Goal: Browse casually

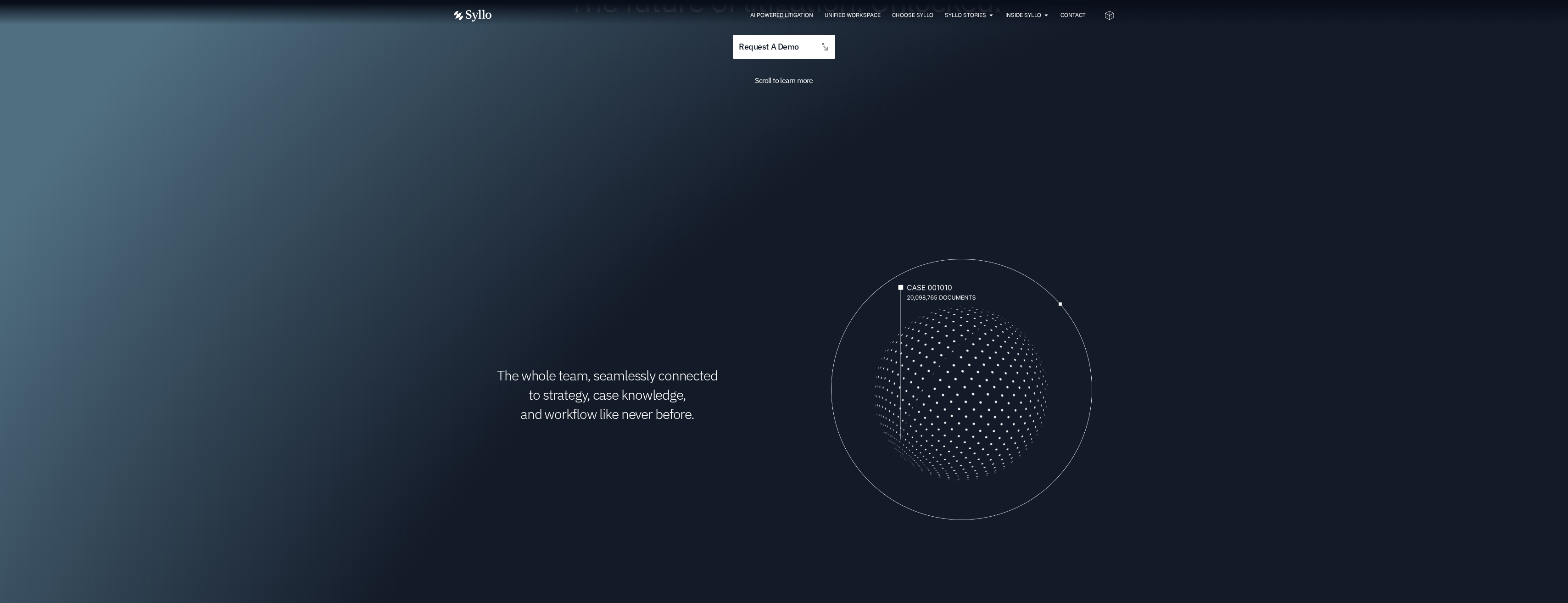
drag, startPoint x: 155, startPoint y: 253, endPoint x: 149, endPoint y: 252, distance: 6.1
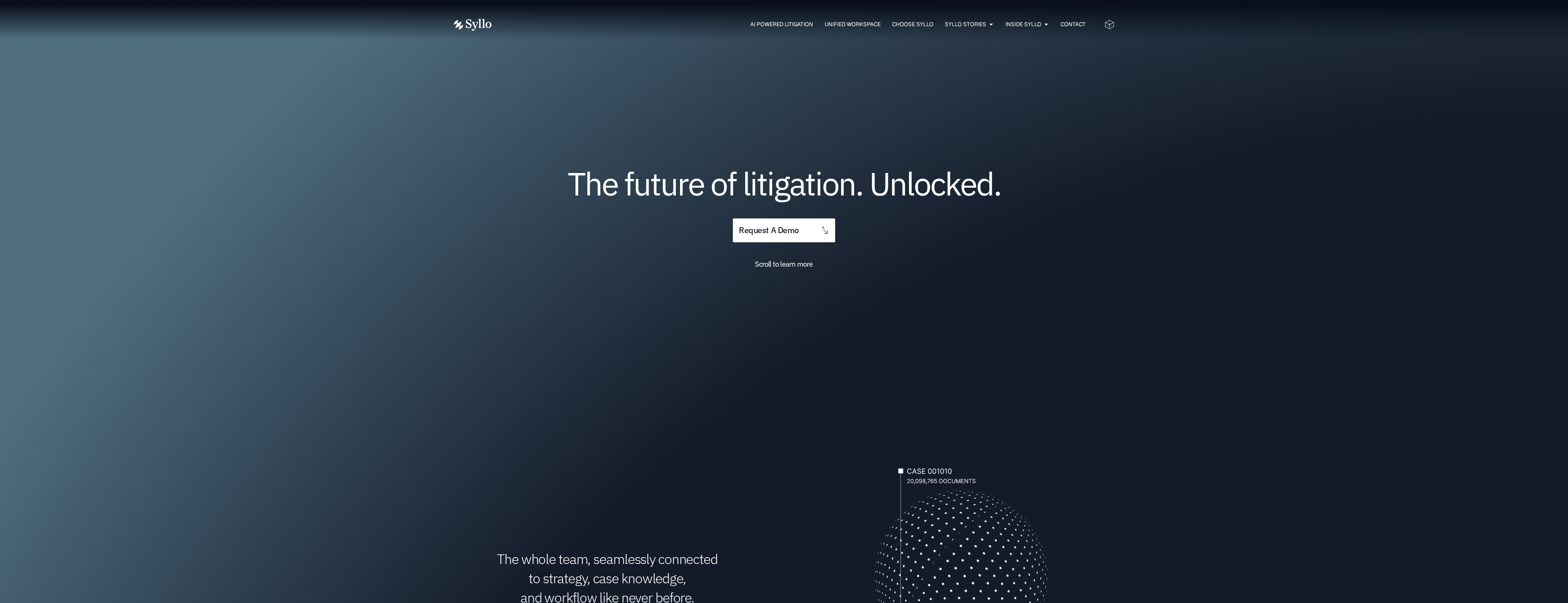
click at [479, 25] on img at bounding box center [473, 25] width 38 height 12
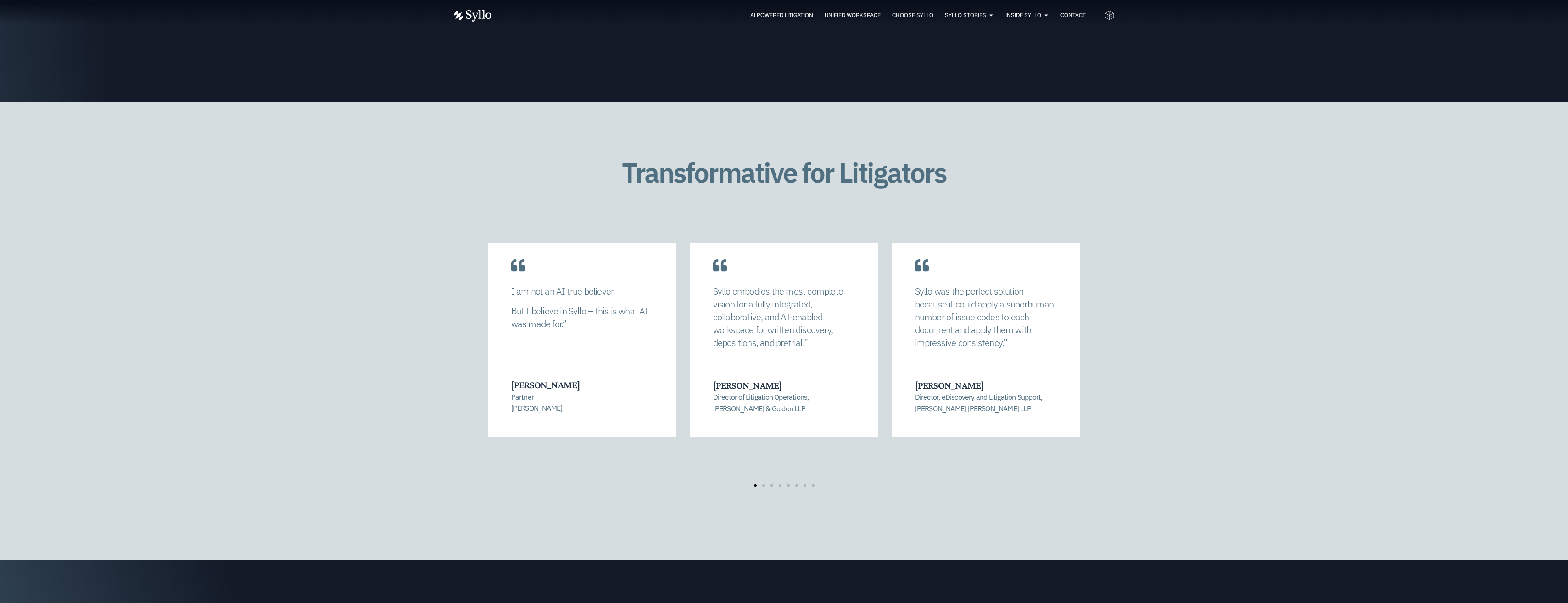
scroll to position [1973, 0]
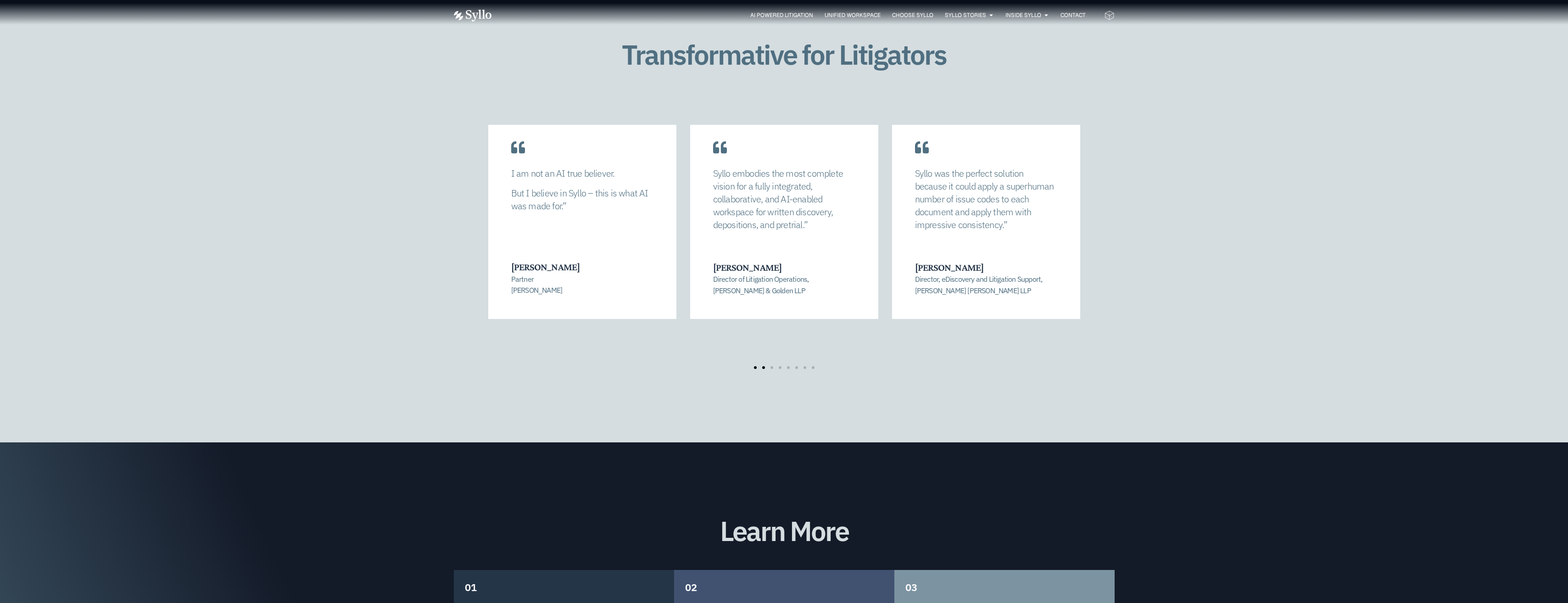
click at [763, 366] on span "Go to slide 2" at bounding box center [763, 368] width 3 height 3
click at [771, 366] on span "Go to slide 3" at bounding box center [772, 368] width 3 height 3
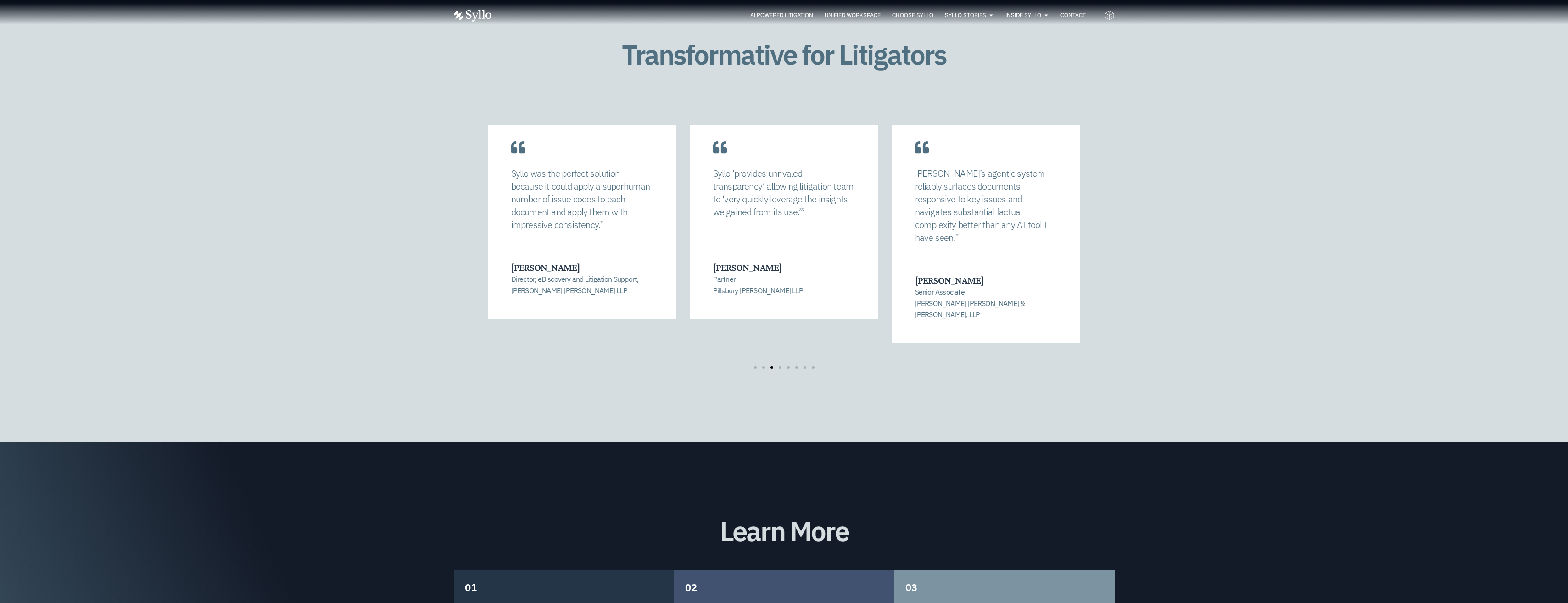
click at [782, 341] on div "Syllo allowed us to completely recalibrate our strategy and find a manageable n…" at bounding box center [784, 246] width 592 height 244
click at [789, 366] on span "Go to slide 5" at bounding box center [788, 368] width 3 height 3
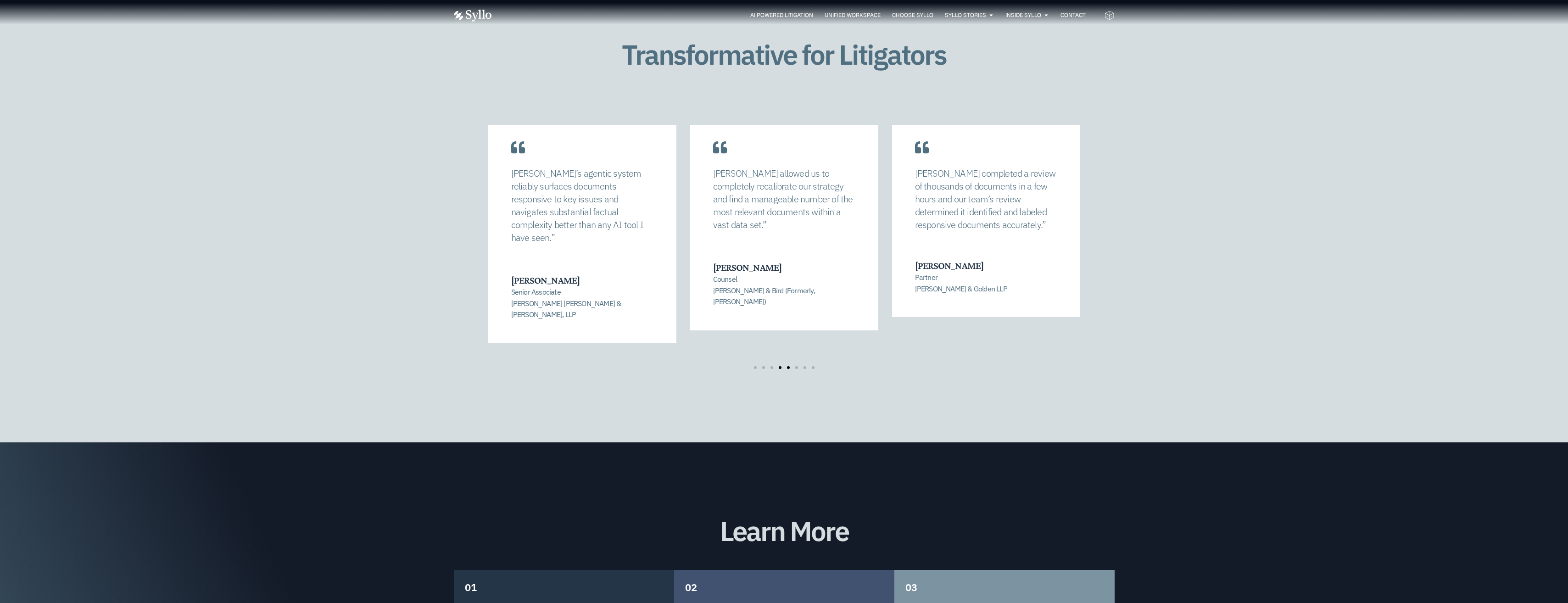
click at [780, 366] on span "Go to slide 4" at bounding box center [780, 368] width 3 height 3
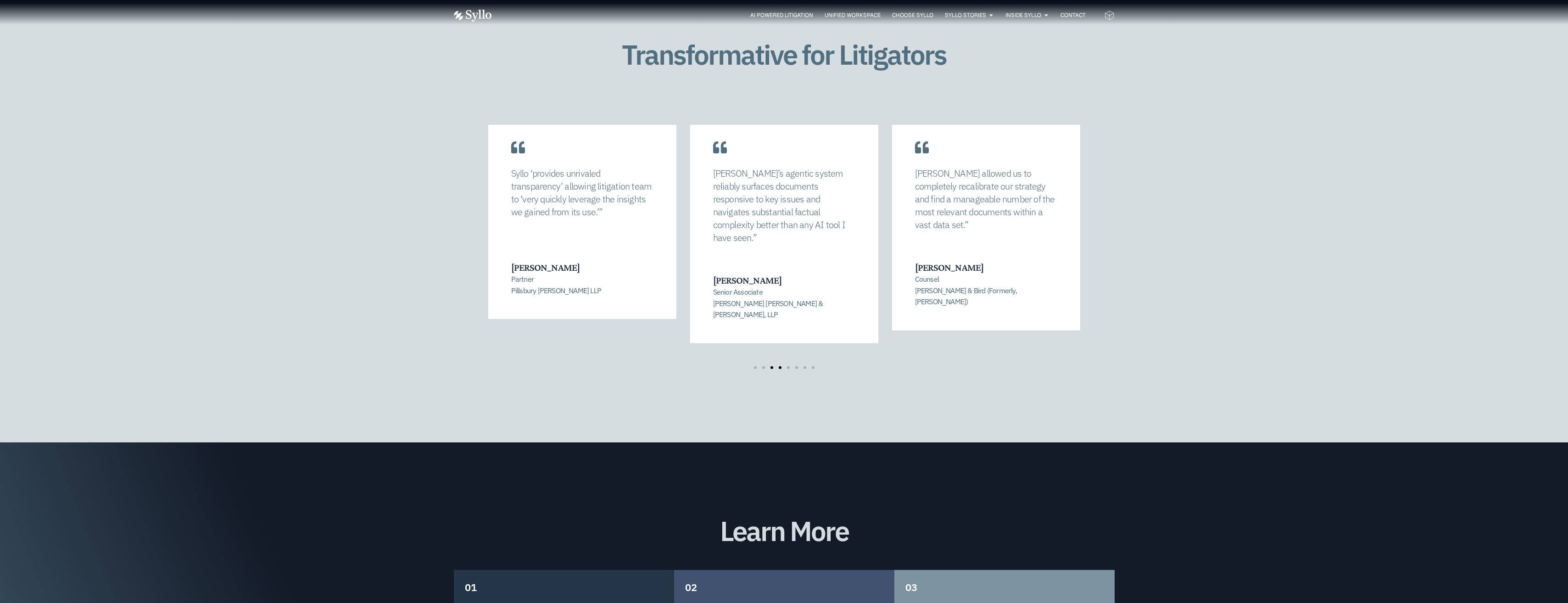
click at [772, 366] on span "Go to slide 3" at bounding box center [772, 368] width 3 height 3
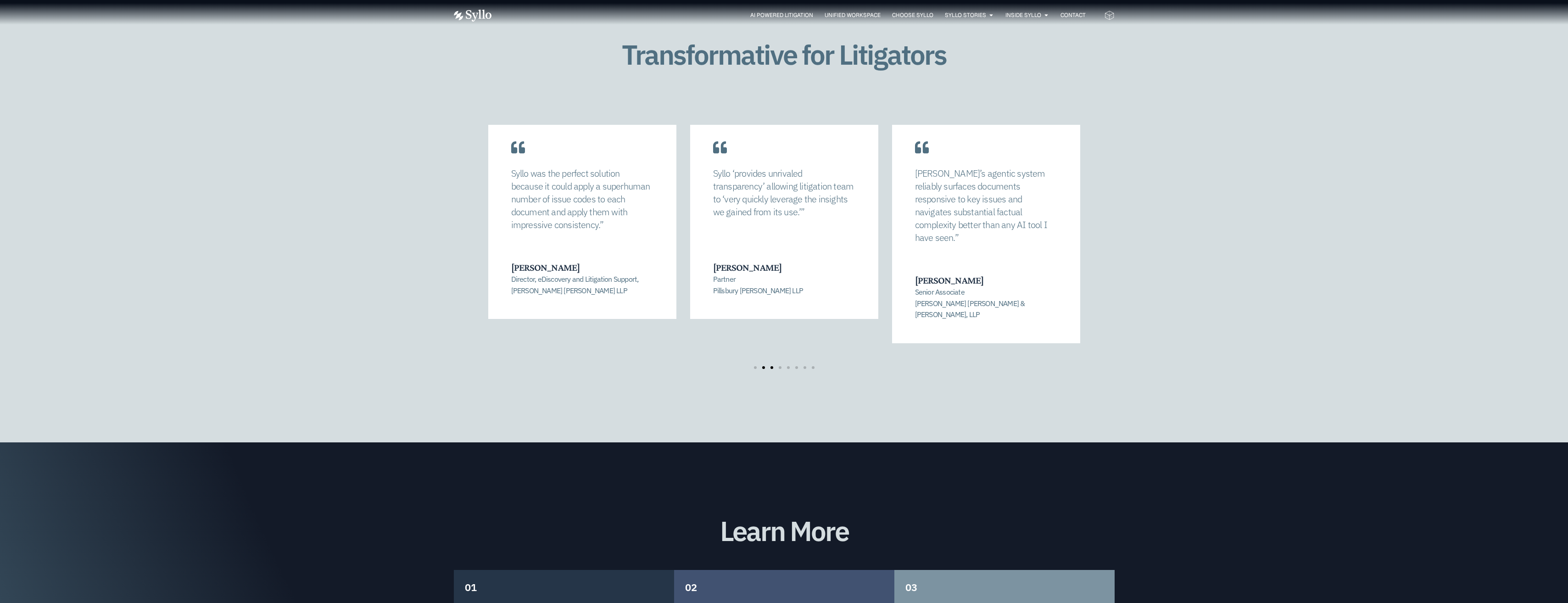
click at [763, 366] on span "Go to slide 2" at bounding box center [763, 368] width 3 height 3
